Goal: Navigation & Orientation: Find specific page/section

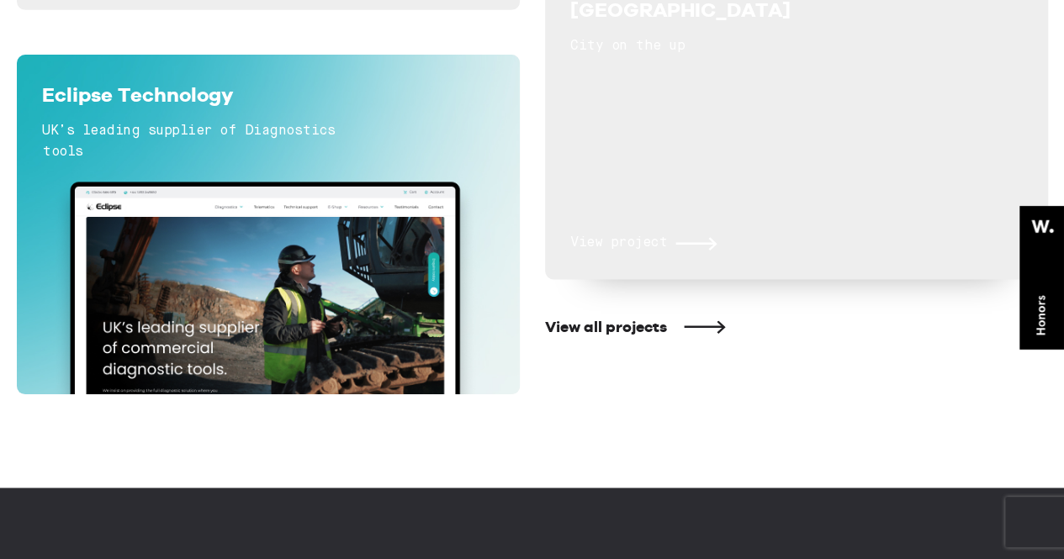
scroll to position [1407, 0]
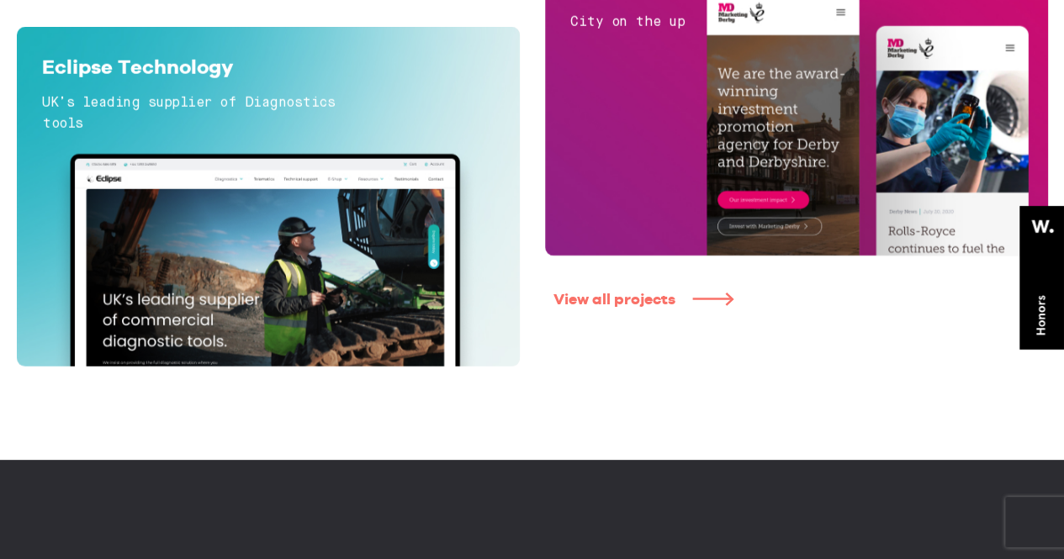
click at [626, 304] on link "View all projects" at bounding box center [805, 299] width 503 height 19
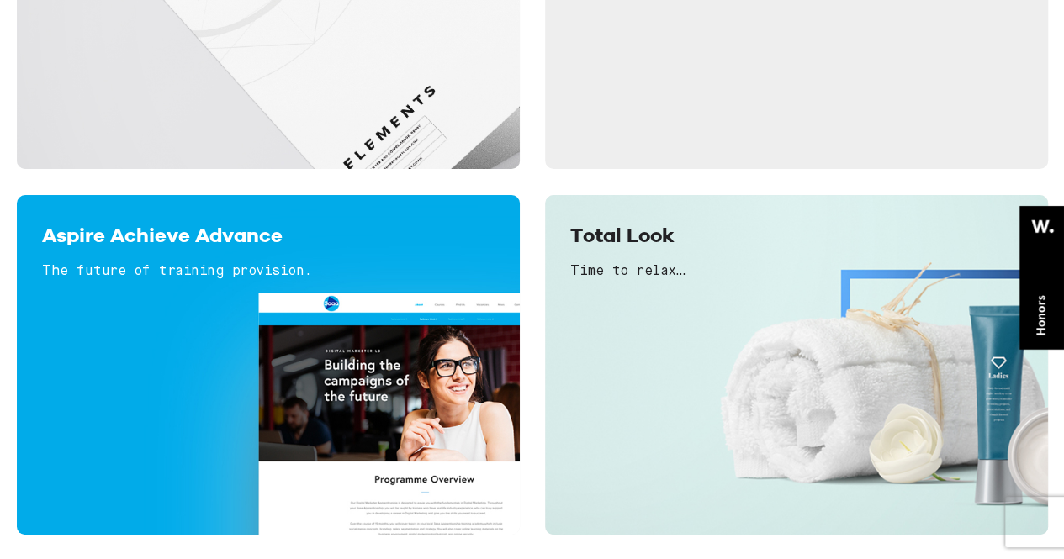
scroll to position [5408, 0]
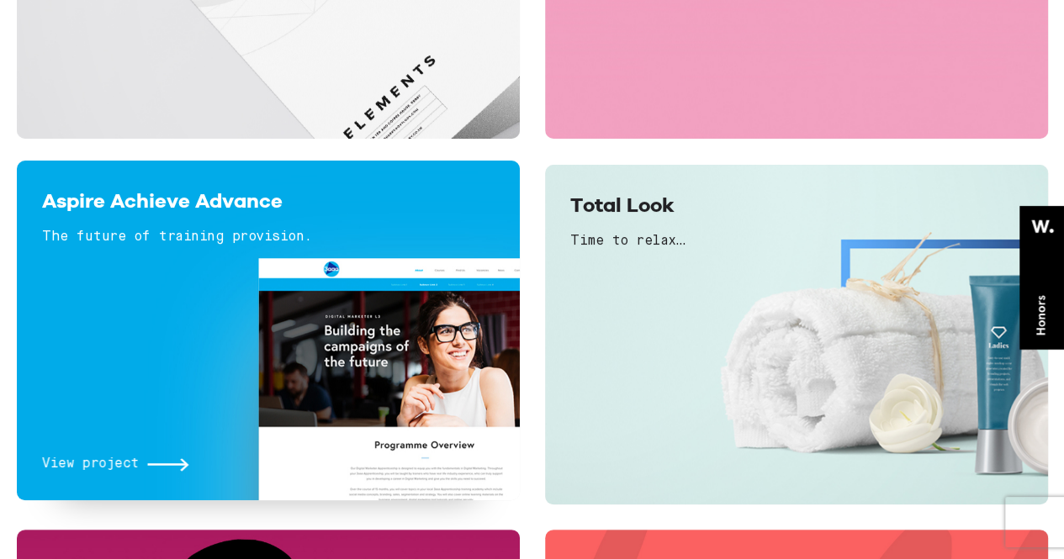
click at [184, 346] on div "View project" at bounding box center [268, 370] width 453 height 210
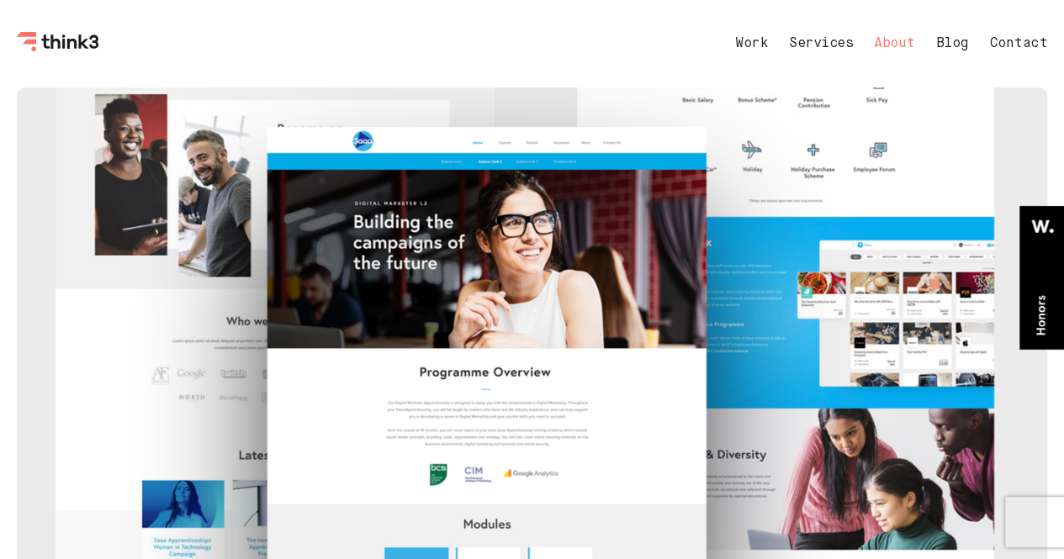
click at [900, 41] on link "About" at bounding box center [894, 43] width 41 height 13
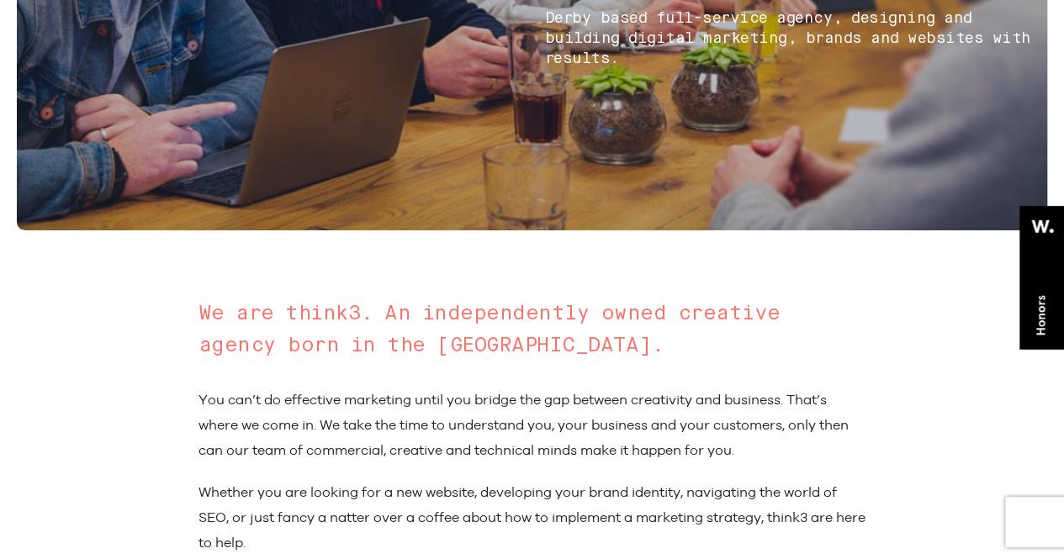
scroll to position [361, 0]
